Goal: Task Accomplishment & Management: Manage account settings

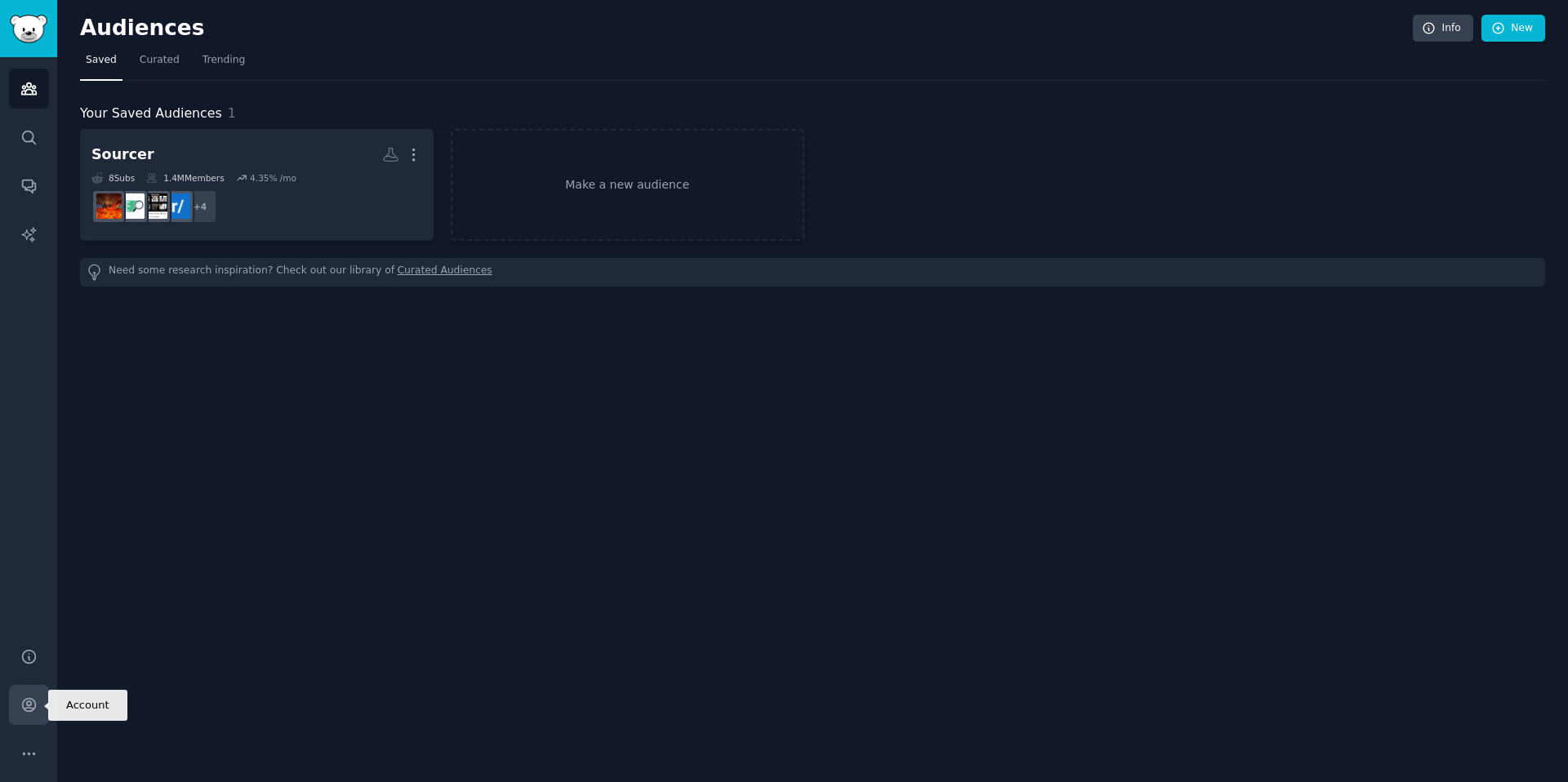
click at [34, 705] on icon "Sidebar" at bounding box center [29, 705] width 13 height 13
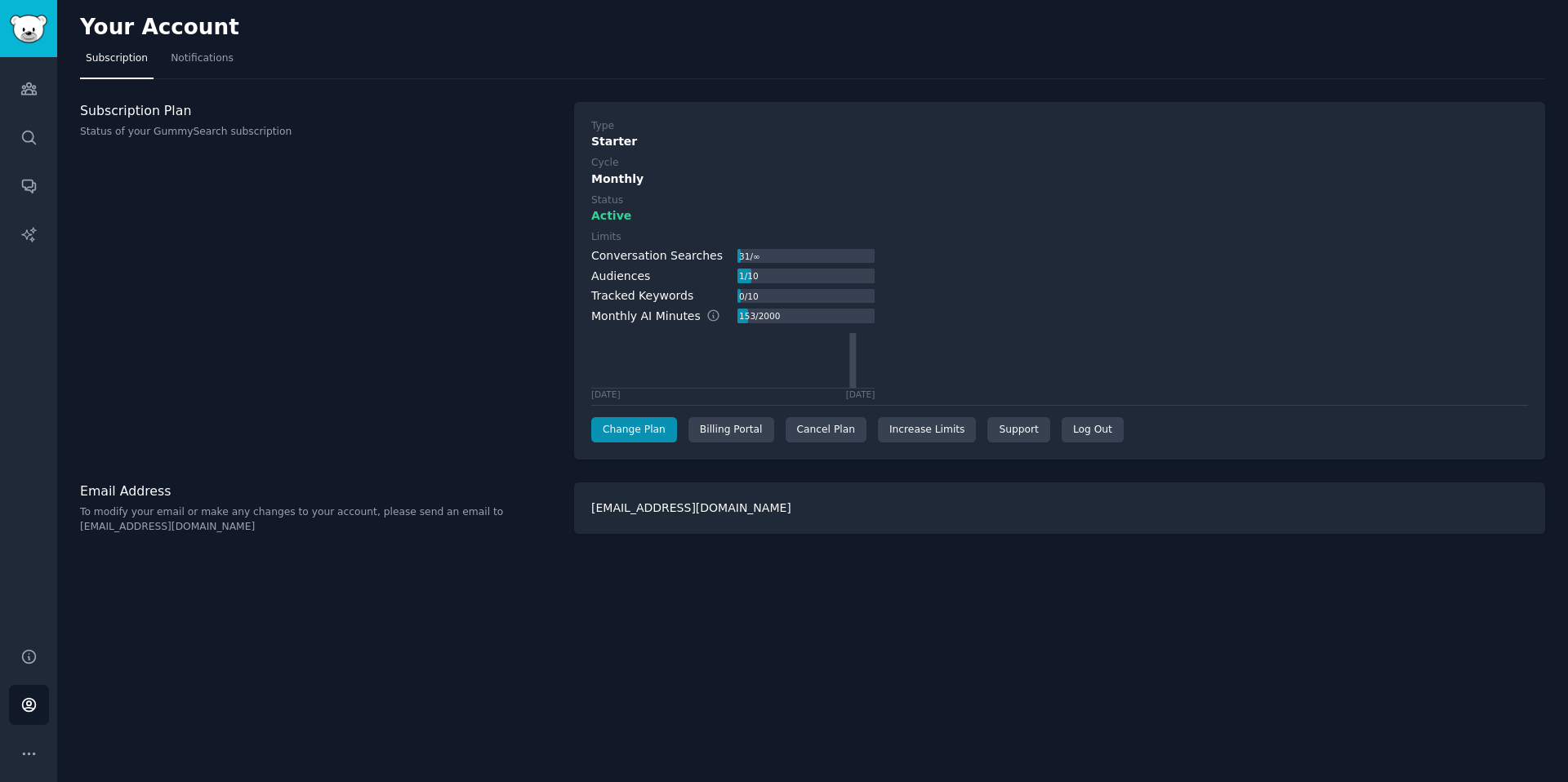
click at [744, 508] on div "[EMAIL_ADDRESS][DOMAIN_NAME]" at bounding box center [1060, 508] width 971 height 51
click at [703, 511] on div "[EMAIL_ADDRESS][DOMAIN_NAME]" at bounding box center [1060, 508] width 971 height 51
click at [31, 743] on button "More" at bounding box center [29, 753] width 40 height 40
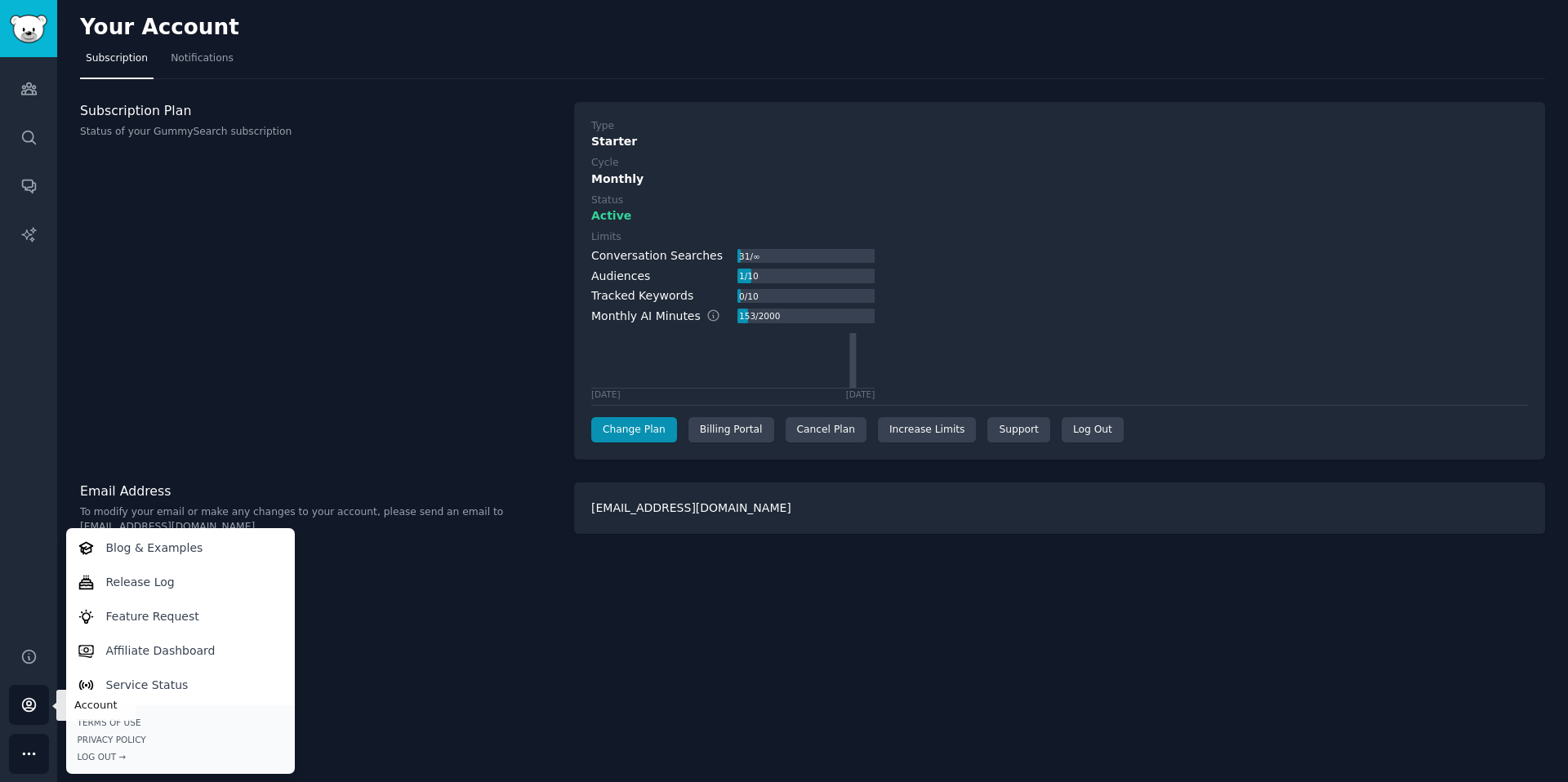
click at [34, 705] on icon "Sidebar" at bounding box center [29, 704] width 17 height 17
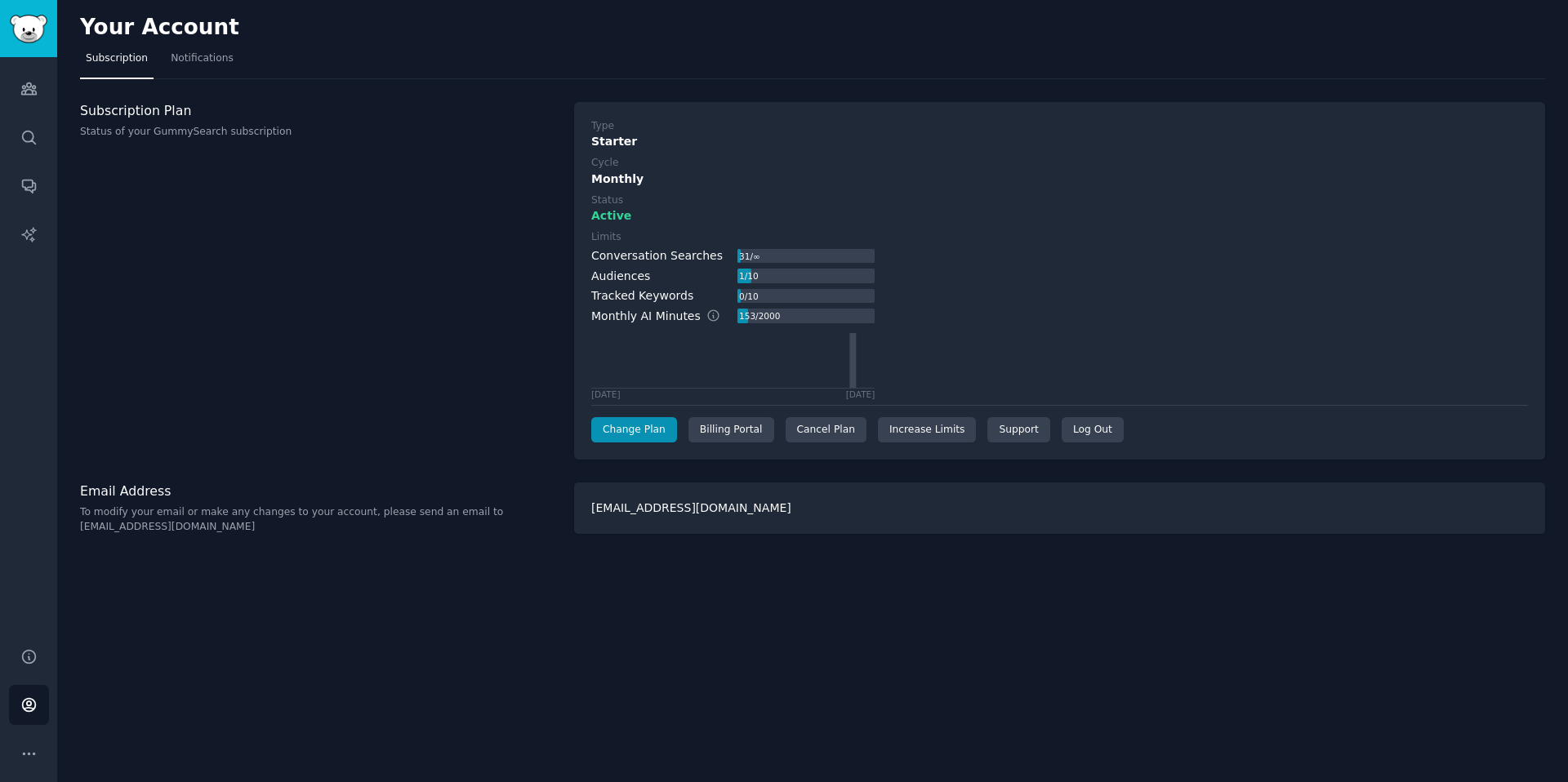
click at [572, 523] on div "Email Address To modify your email or make any changes to your account, please …" at bounding box center [812, 508] width 1465 height 51
click at [1024, 434] on link "Support" at bounding box center [1018, 431] width 62 height 26
click at [33, 22] on img "Sidebar" at bounding box center [29, 29] width 38 height 29
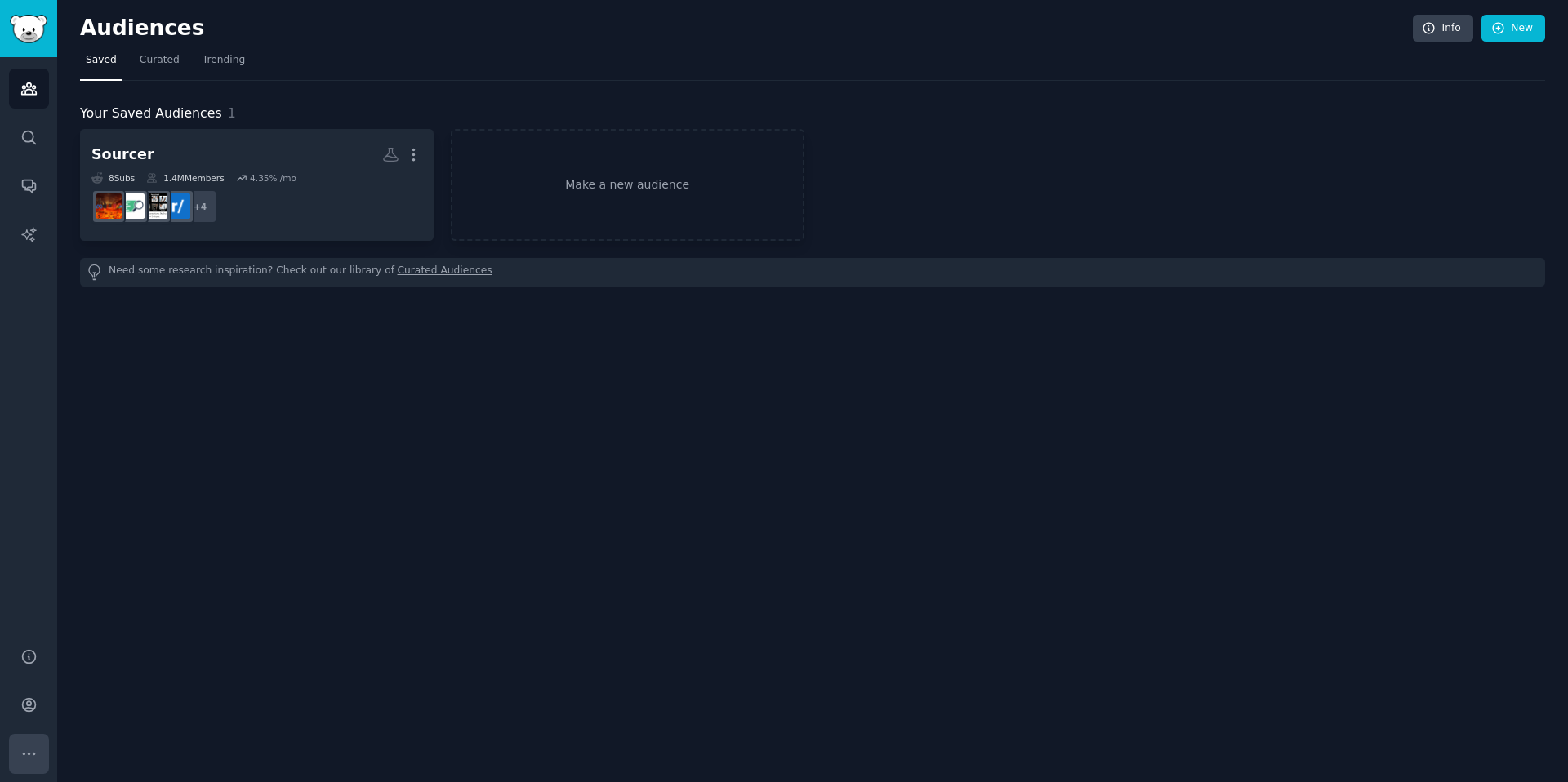
click at [26, 752] on icon "Sidebar" at bounding box center [29, 753] width 17 height 17
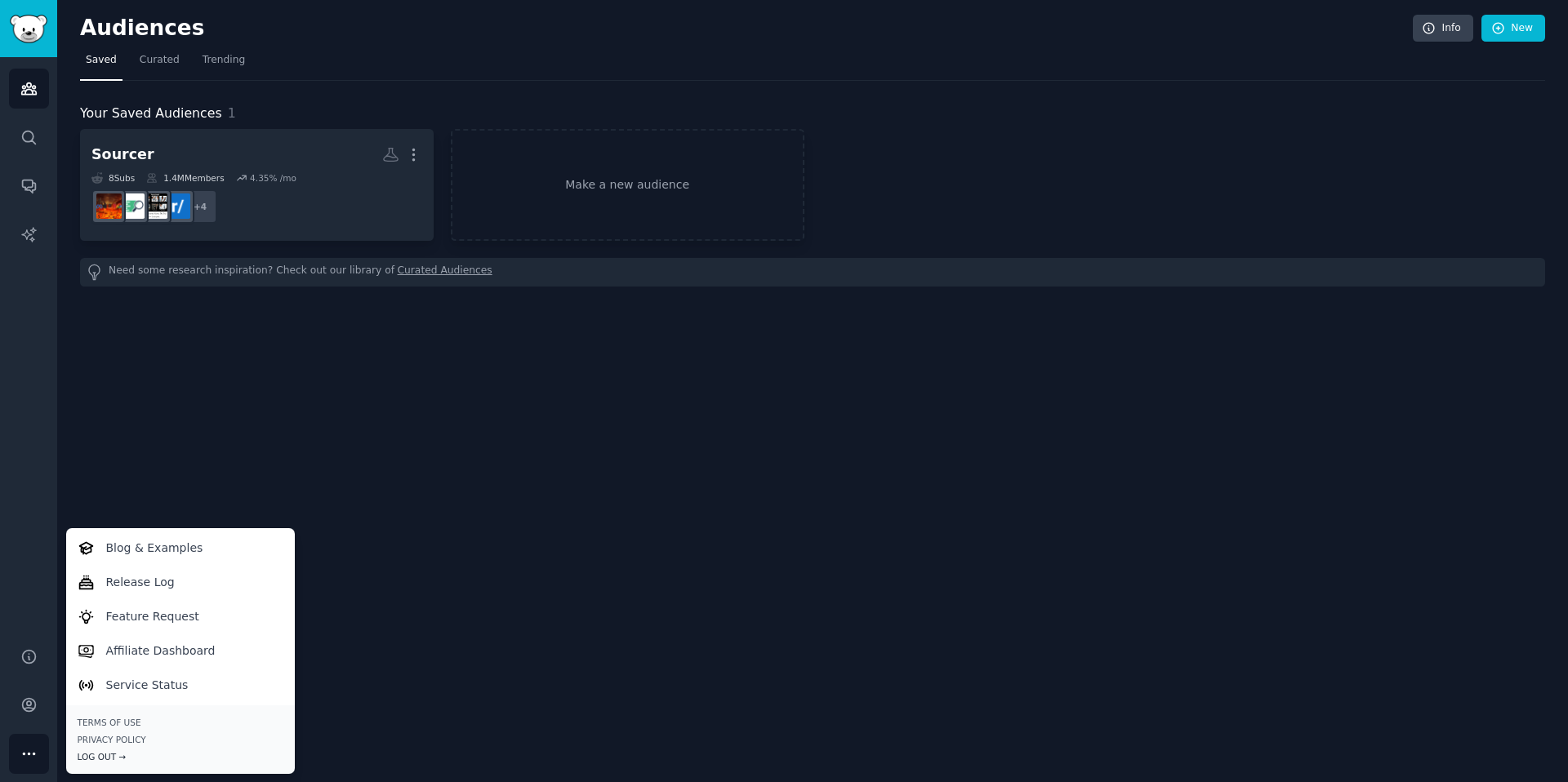
click at [101, 756] on div "Log Out →" at bounding box center [181, 757] width 206 height 11
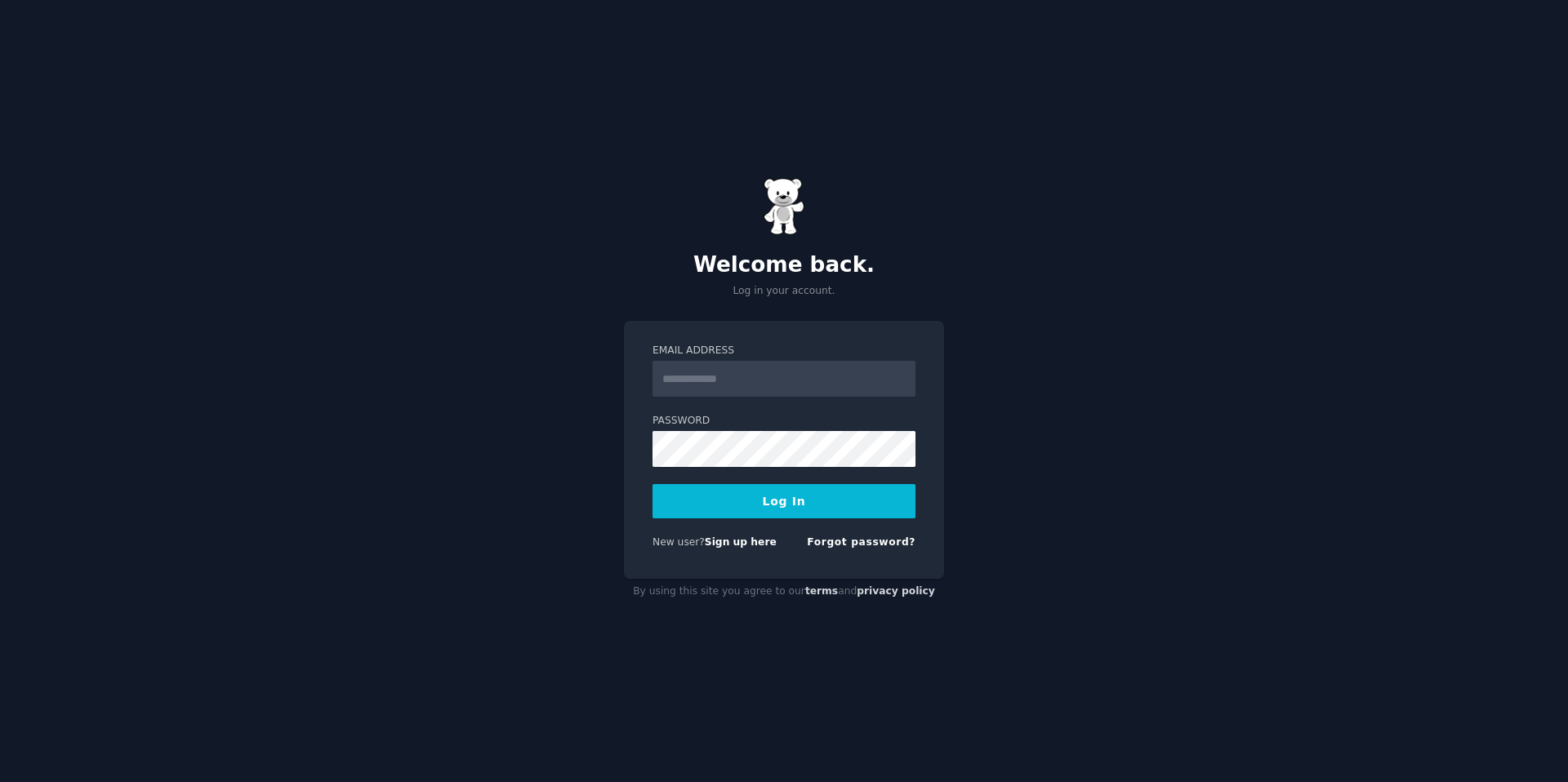
click at [744, 377] on input "Email Address" at bounding box center [784, 379] width 263 height 36
click at [909, 553] on div "Forgot password?" at bounding box center [860, 546] width 109 height 20
click at [897, 547] on link "Forgot password?" at bounding box center [860, 543] width 109 height 11
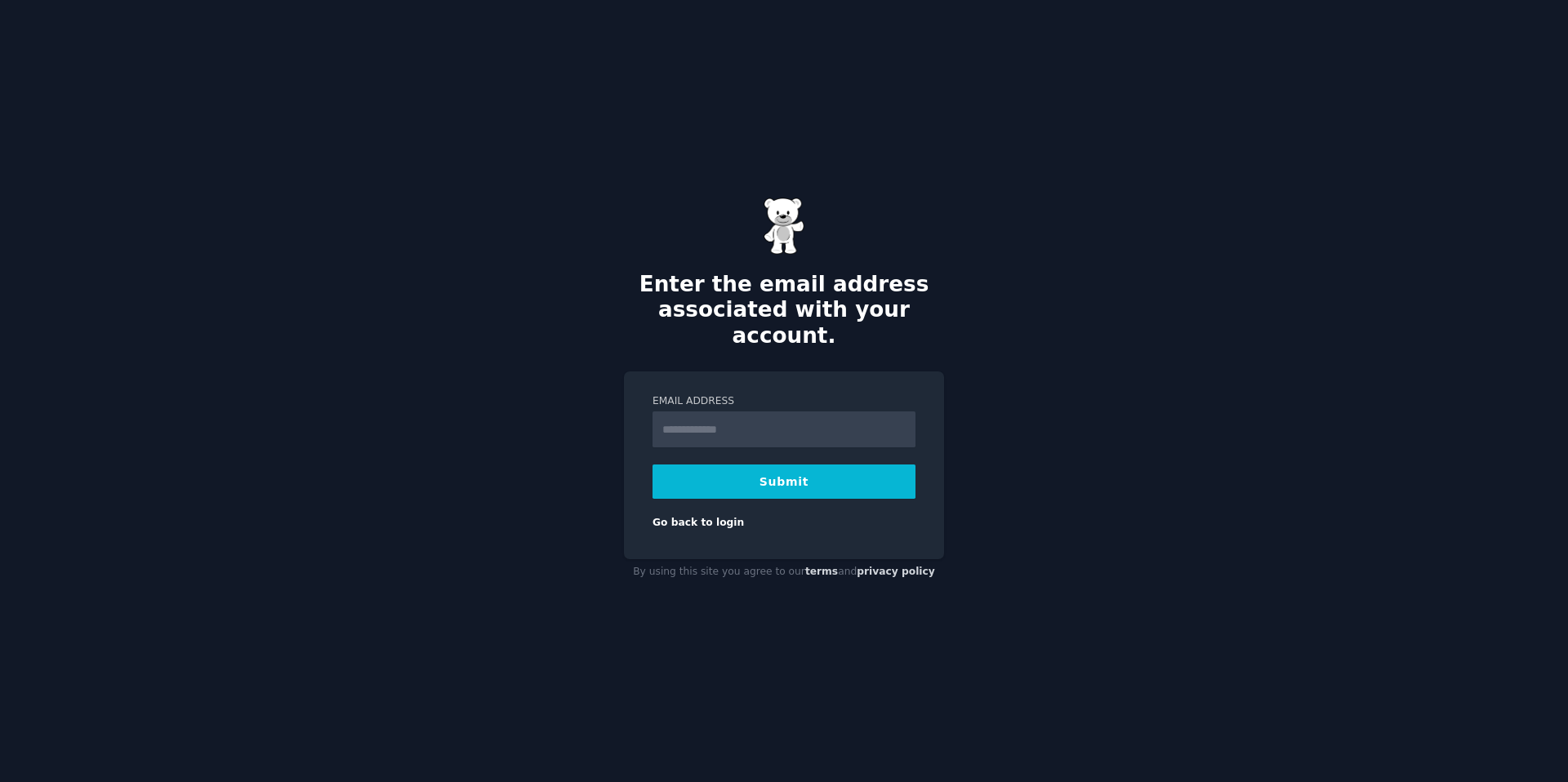
type input "**********"
click at [798, 465] on button "Submit" at bounding box center [784, 482] width 263 height 34
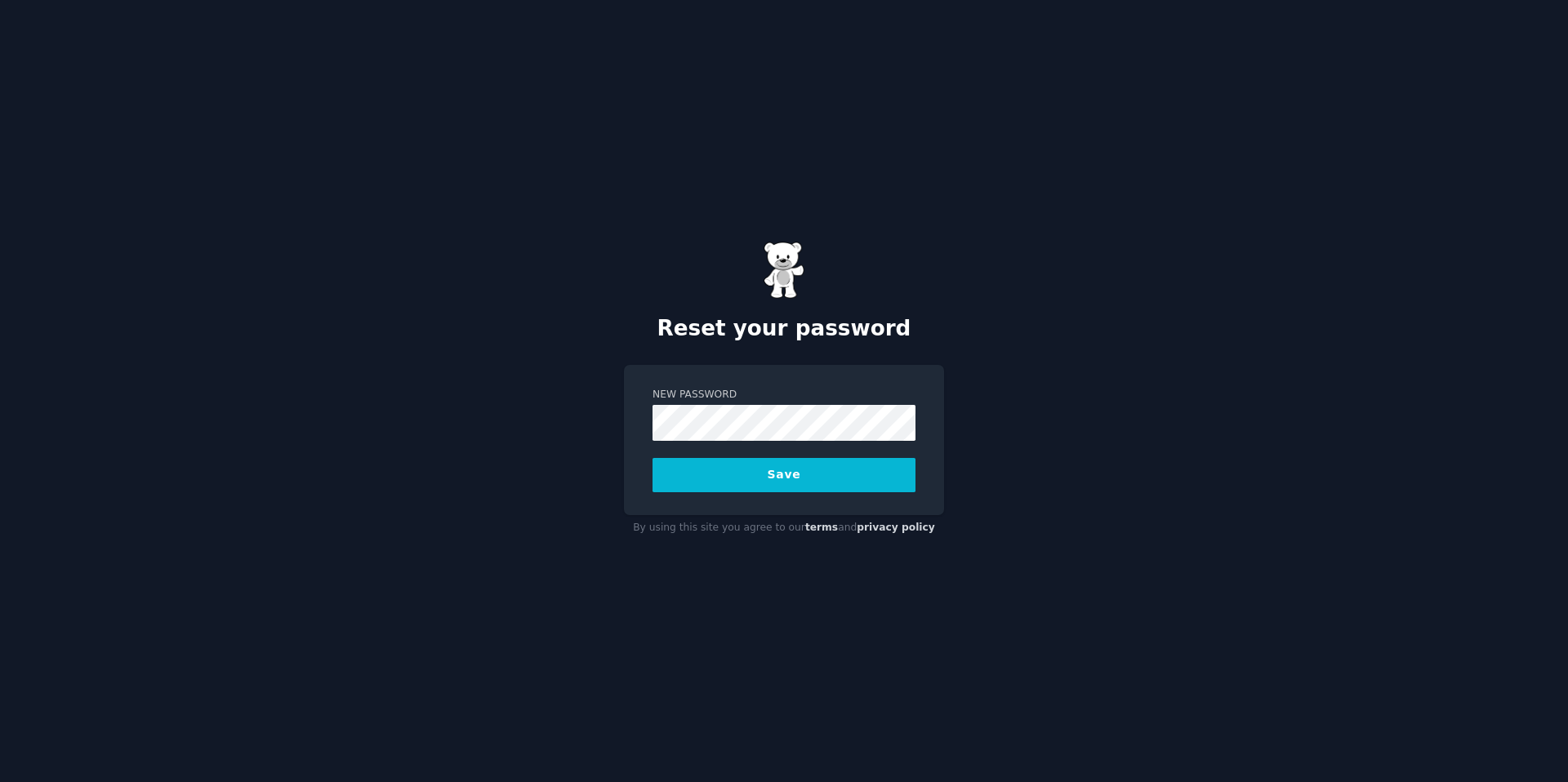
click at [1154, 398] on div "Reset your password New Password Save By using this site you agree to our terms…" at bounding box center [784, 391] width 1568 height 782
click at [685, 476] on button "Save" at bounding box center [784, 476] width 263 height 34
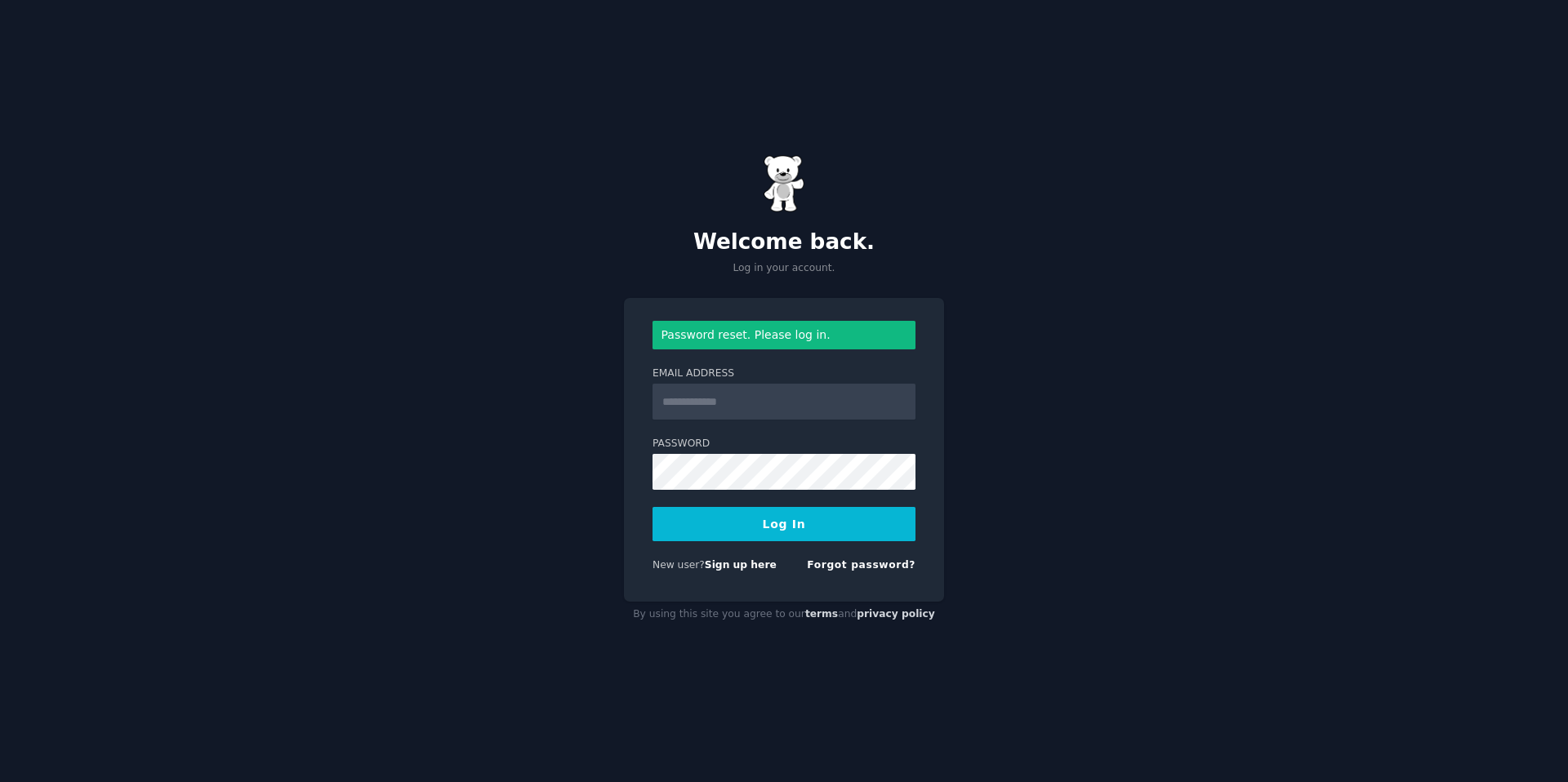
click at [789, 513] on button "Log In" at bounding box center [784, 525] width 263 height 34
click at [738, 400] on input "Email Address" at bounding box center [784, 402] width 263 height 36
type input "**********"
click at [721, 530] on button "Log In" at bounding box center [784, 525] width 263 height 34
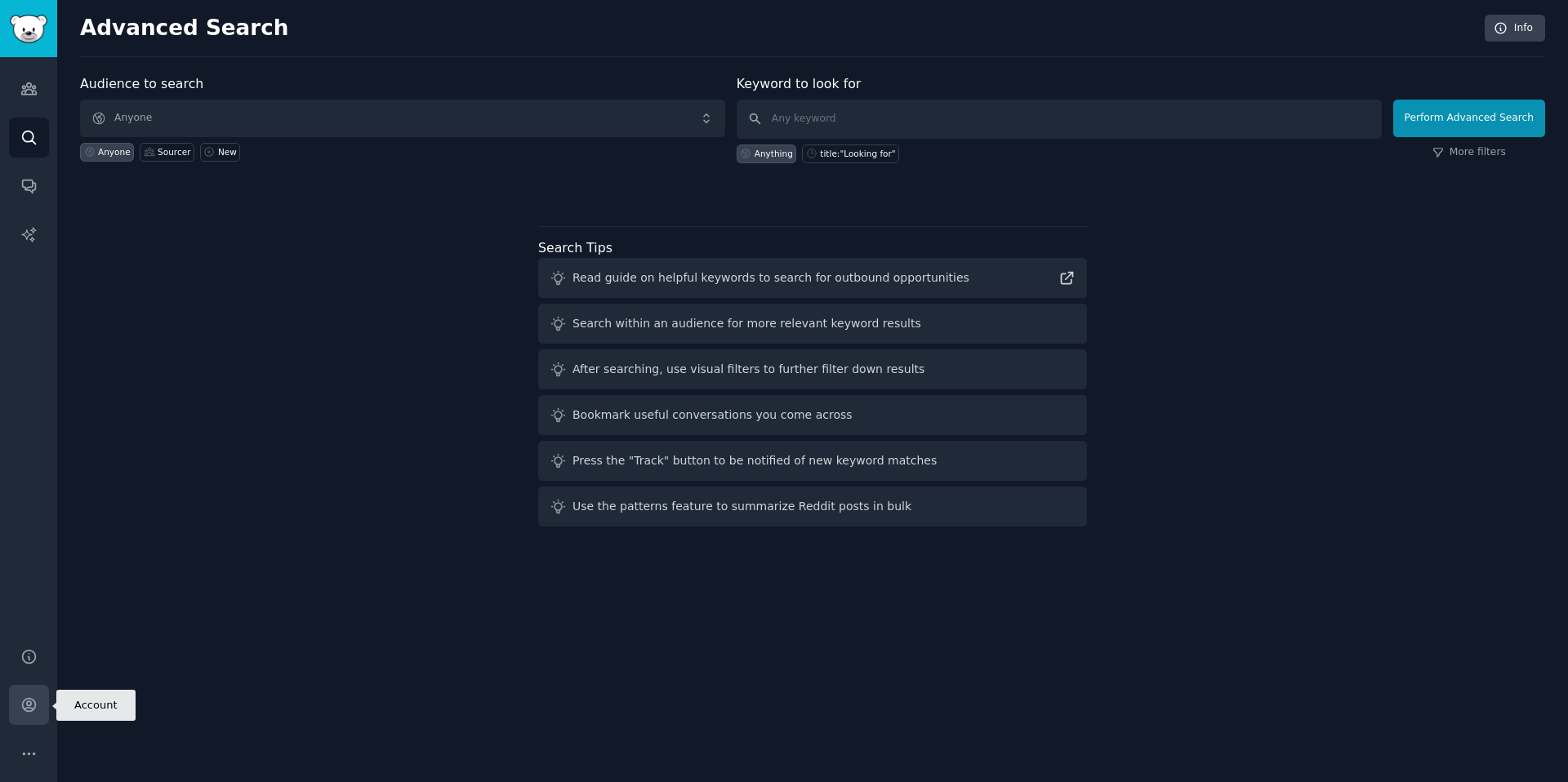
click at [33, 709] on icon "Sidebar" at bounding box center [29, 705] width 13 height 13
